Goal: Information Seeking & Learning: Learn about a topic

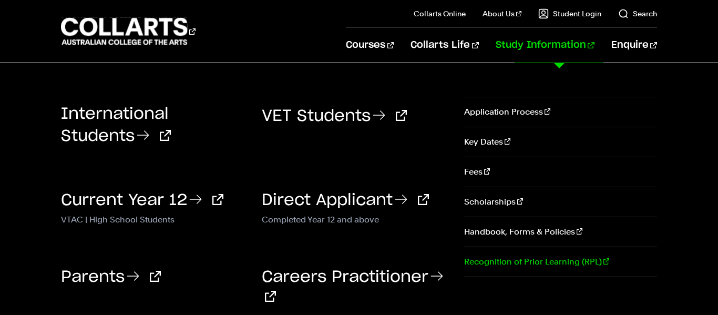
scroll to position [144, 0]
click at [480, 144] on link "Key Dates" at bounding box center [560, 141] width 193 height 29
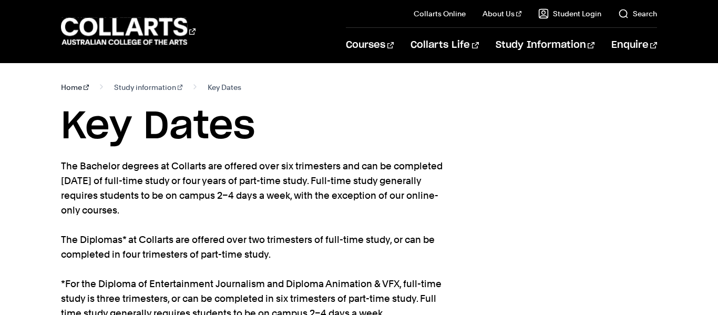
click at [77, 87] on link "Home" at bounding box center [75, 87] width 28 height 15
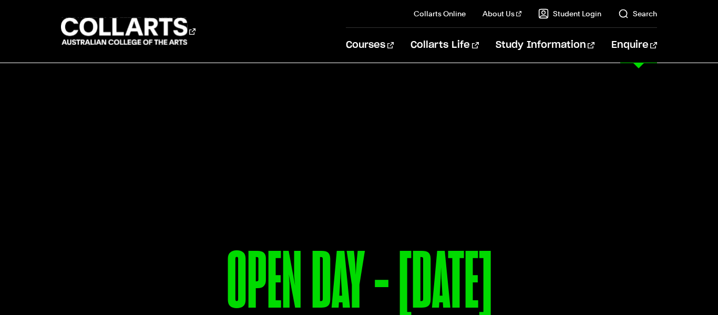
scroll to position [276, 0]
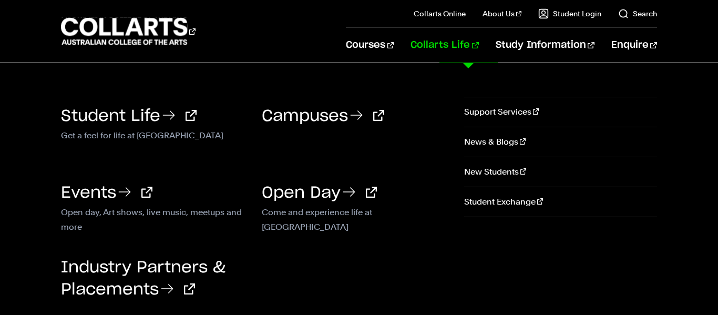
click at [422, 168] on div "Open Day Come and experience life at Collarts" at bounding box center [354, 195] width 185 height 61
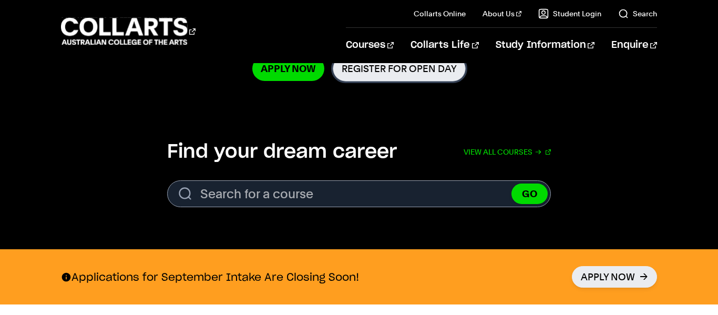
click at [389, 76] on link "Register for Open Day" at bounding box center [399, 69] width 133 height 26
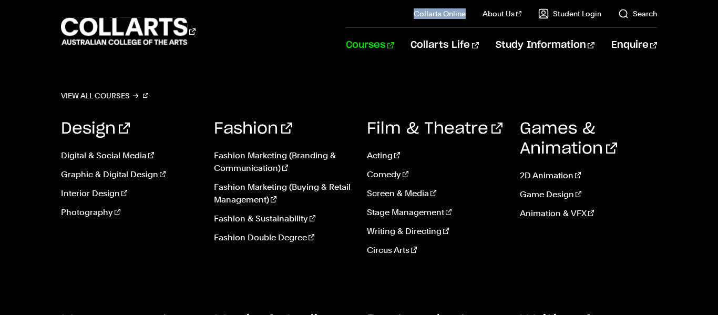
scroll to position [99, 0]
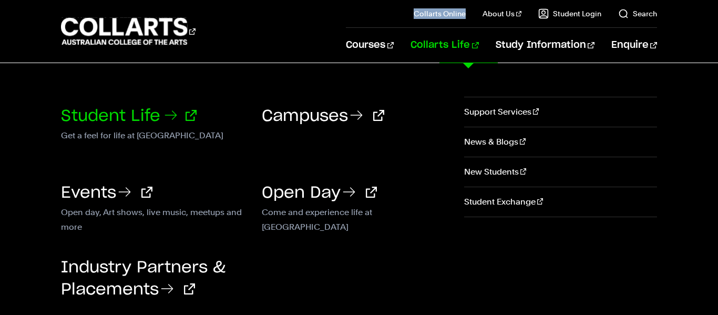
click at [147, 113] on link "Student Life" at bounding box center [129, 116] width 136 height 16
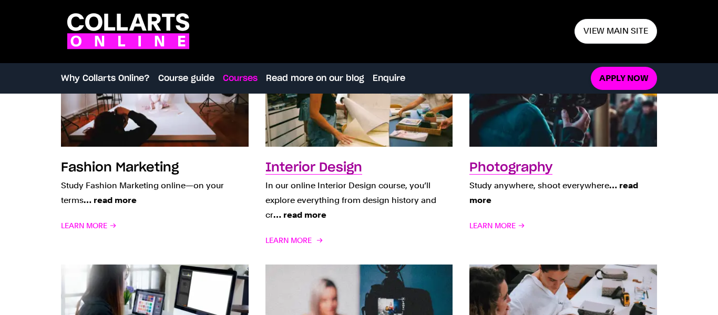
scroll to position [894, 0]
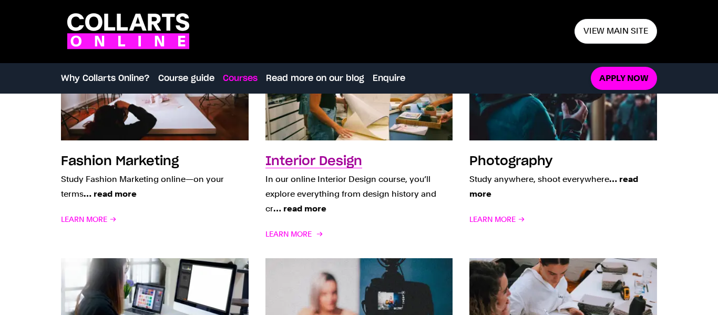
click at [304, 208] on span "… read more" at bounding box center [299, 208] width 53 height 10
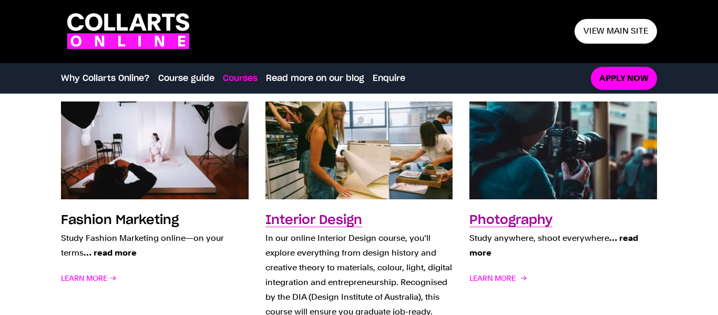
scroll to position [833, 0]
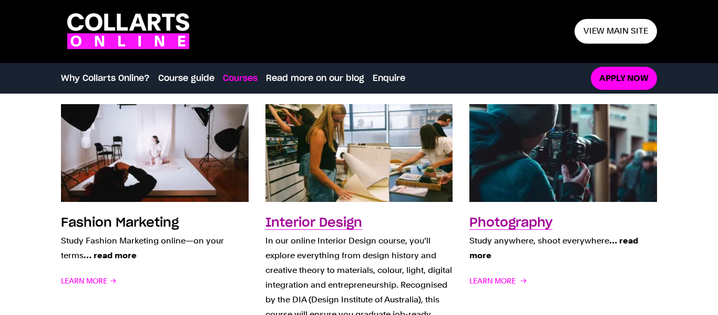
click at [483, 257] on span "… read more" at bounding box center [554, 248] width 169 height 25
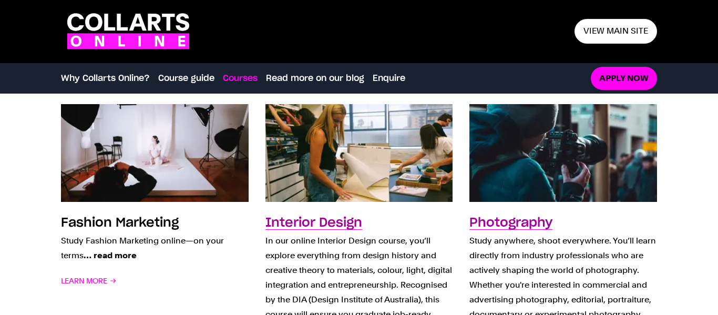
scroll to position [0, 0]
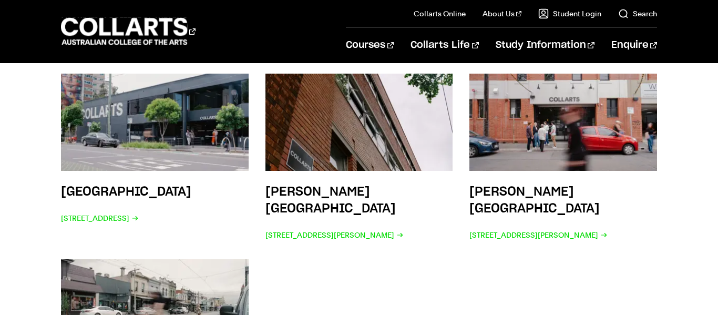
scroll to position [1682, 0]
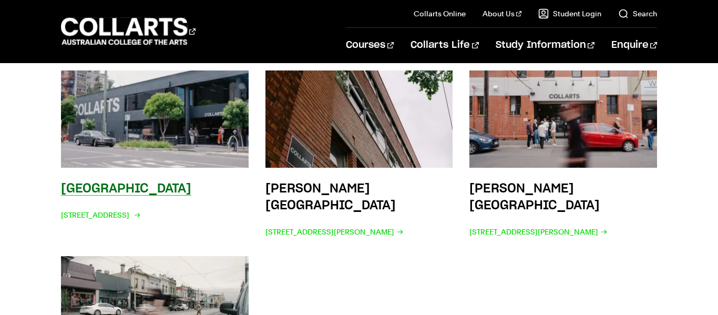
click at [172, 182] on h3 "Wellington St Campus" at bounding box center [126, 188] width 130 height 13
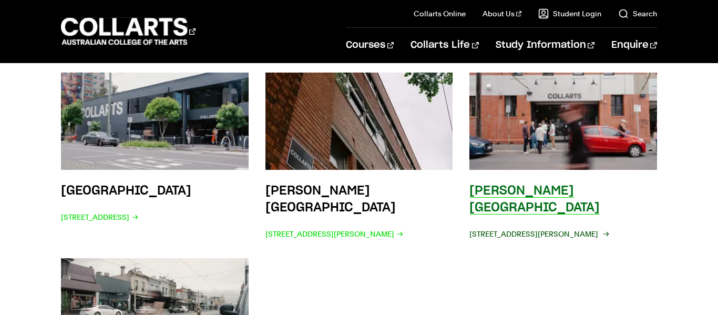
scroll to position [1680, 0]
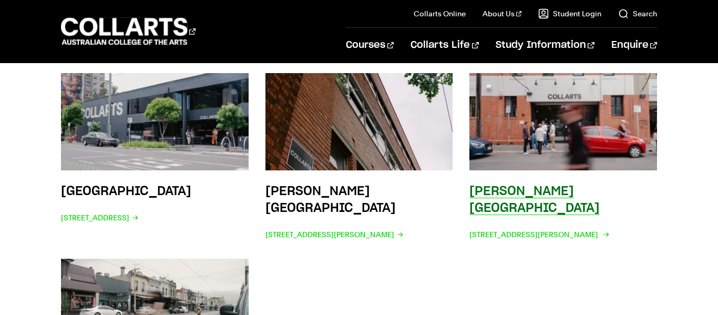
click at [528, 183] on div "Cromwell St Campus 67/69 Cromwell St, Collingwood VIC 3066" at bounding box center [564, 212] width 188 height 59
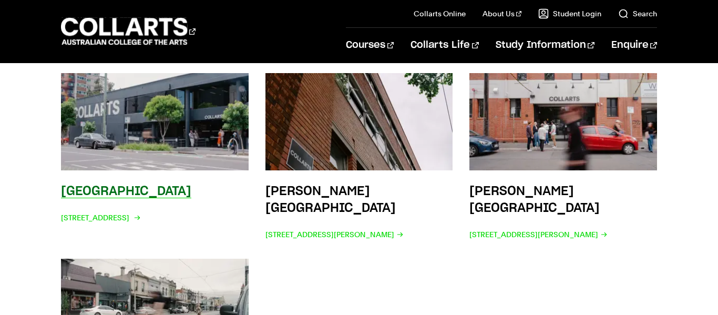
click at [149, 183] on div "Wellington St Campus 208 Wellington St, Collingwood VIC 3066" at bounding box center [126, 212] width 130 height 59
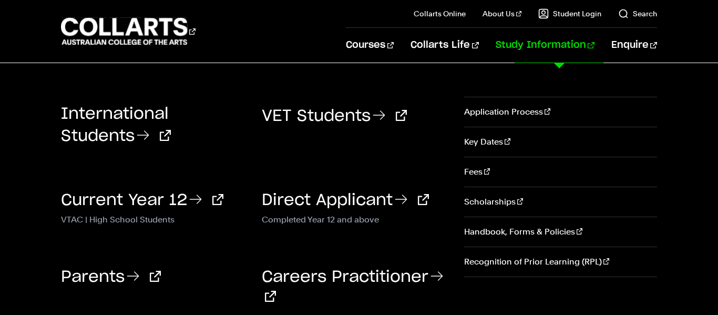
scroll to position [85, 0]
click at [499, 179] on link "Fees" at bounding box center [560, 171] width 193 height 29
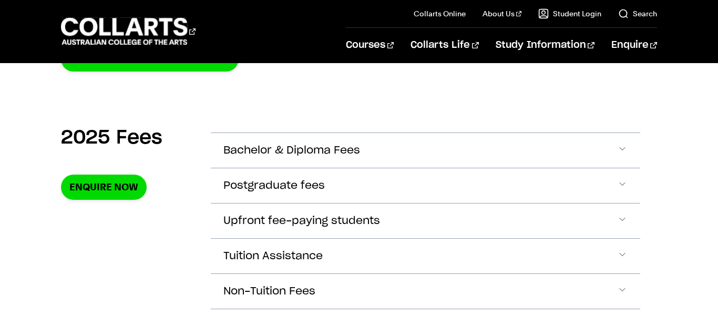
scroll to position [337, 0]
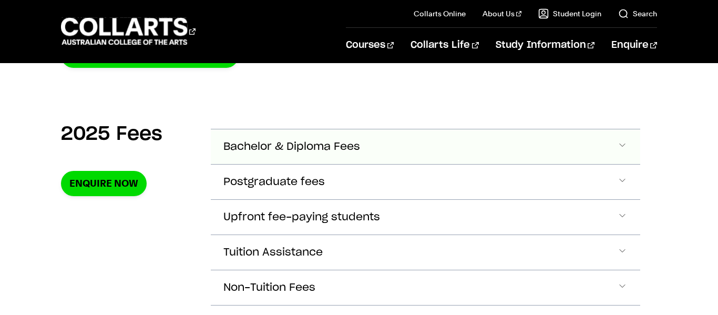
click at [360, 146] on span "Bachelor & Diploma Fees" at bounding box center [291, 147] width 137 height 12
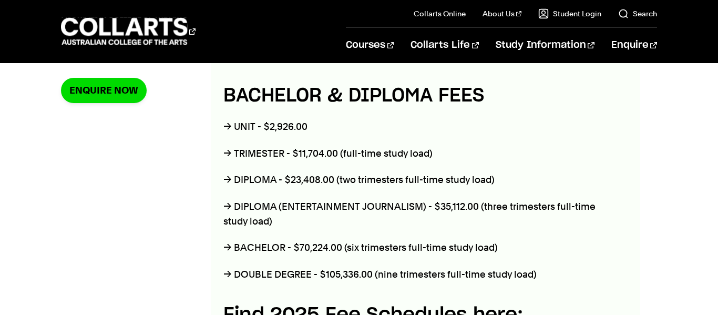
scroll to position [429, 0]
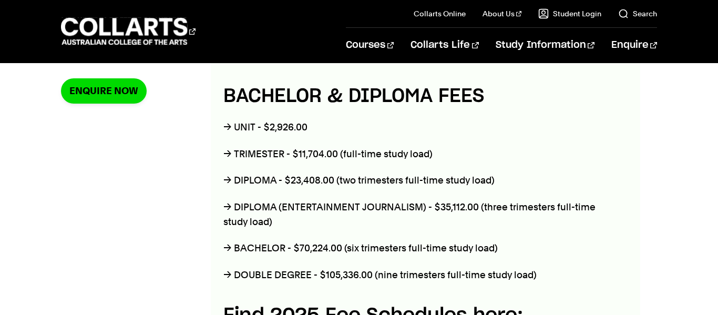
click at [361, 152] on p "→ TRIMESTER - $11,704.00 (full-time study load)" at bounding box center [418, 154] width 390 height 15
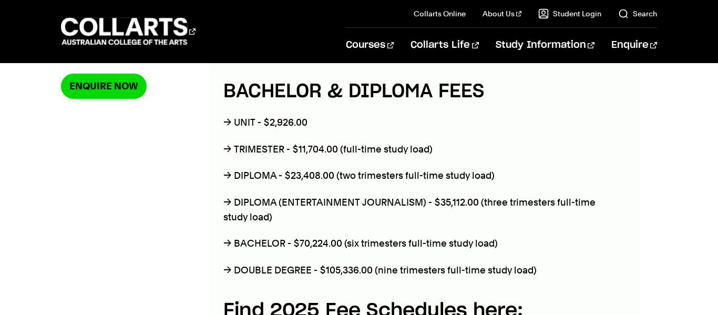
scroll to position [433, 0]
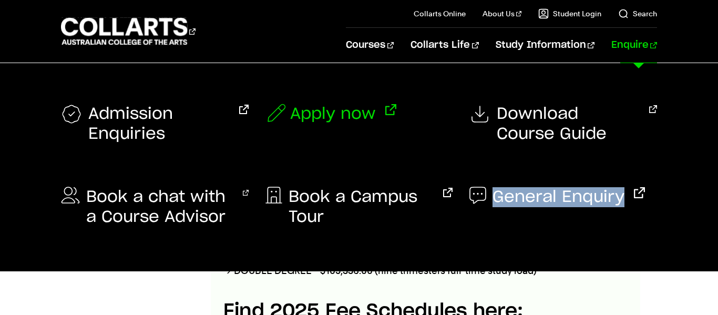
click at [338, 117] on span "Apply now" at bounding box center [333, 114] width 86 height 20
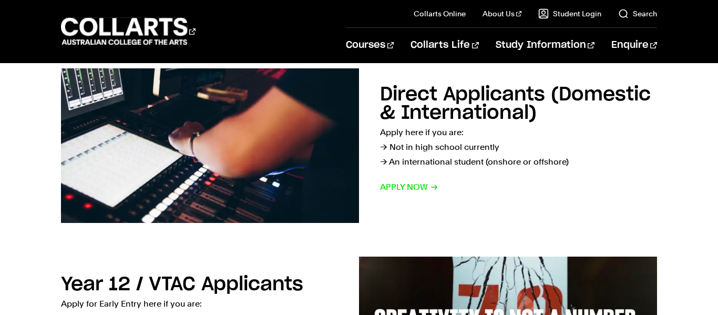
scroll to position [185, 0]
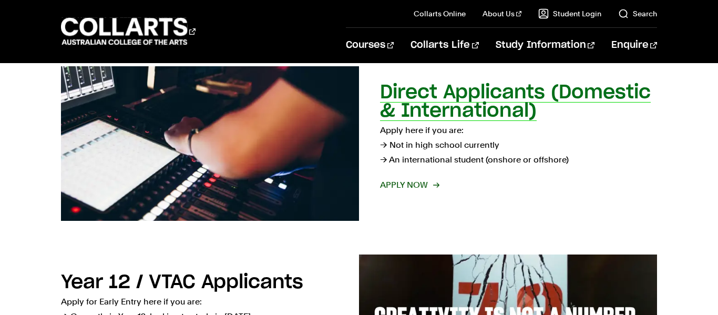
click at [401, 184] on span "Apply now" at bounding box center [409, 185] width 58 height 15
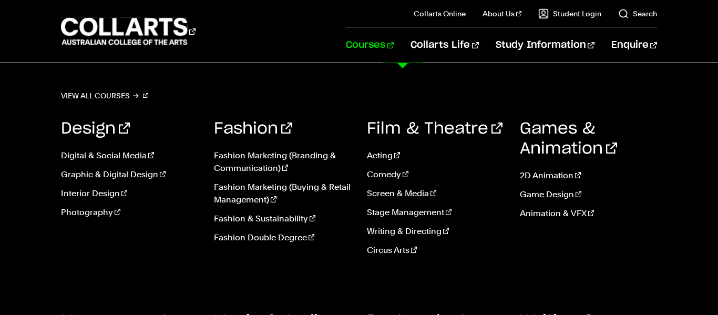
scroll to position [277, 0]
click at [394, 38] on link "Courses" at bounding box center [370, 45] width 48 height 35
click at [391, 215] on link "Stage Management" at bounding box center [435, 212] width 137 height 13
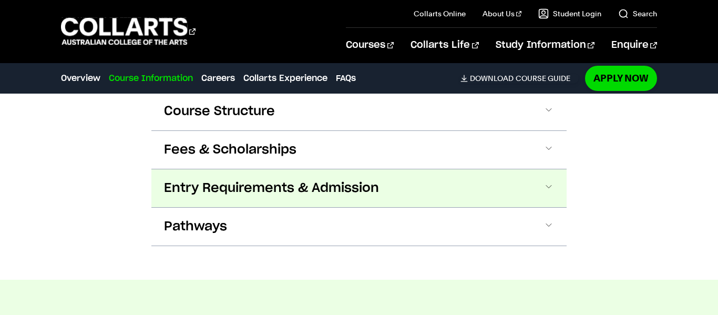
scroll to position [1167, 0]
click at [241, 195] on span "Entry Requirements & Admission" at bounding box center [271, 187] width 215 height 17
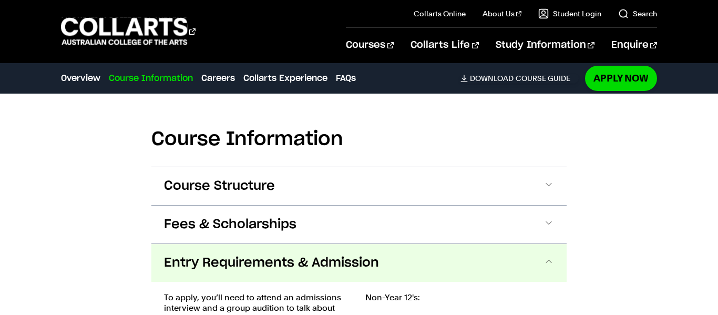
scroll to position [1068, 0]
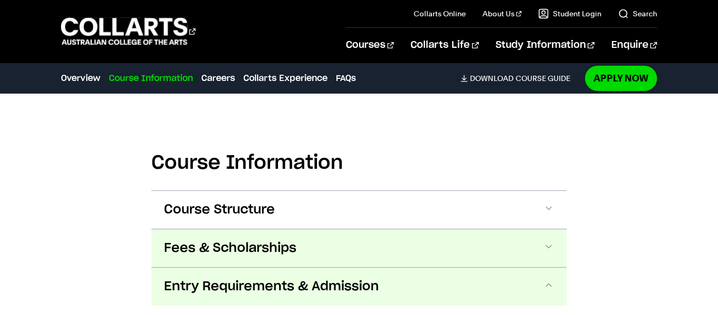
click at [261, 248] on span "Fees & Scholarships" at bounding box center [230, 248] width 133 height 17
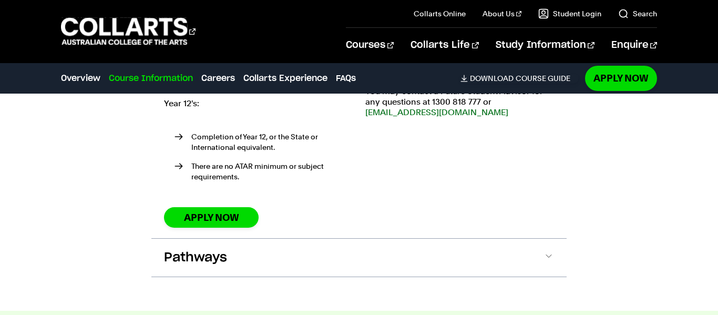
scroll to position [1813, 0]
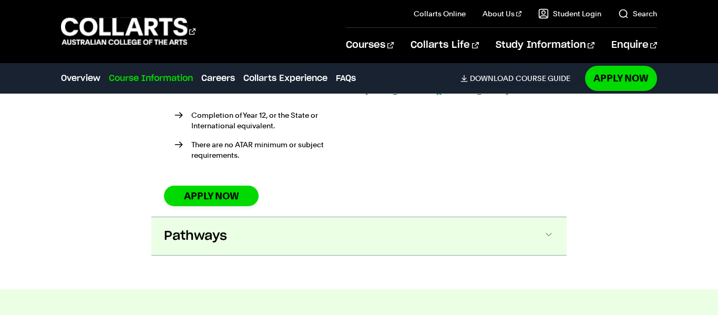
click at [263, 229] on button "Pathways" at bounding box center [358, 236] width 415 height 38
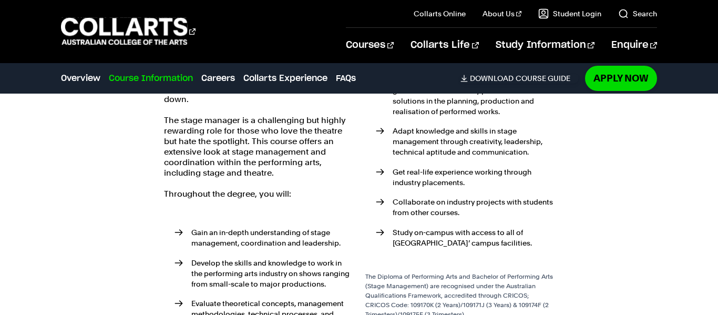
scroll to position [2036, 0]
click at [233, 231] on p "Gain an in-depth understanding of stage management, coordination and leadership." at bounding box center [271, 236] width 161 height 21
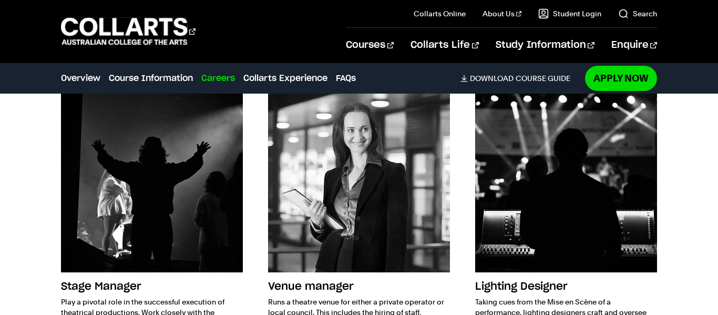
scroll to position [2648, 0]
